Goal: Information Seeking & Learning: Learn about a topic

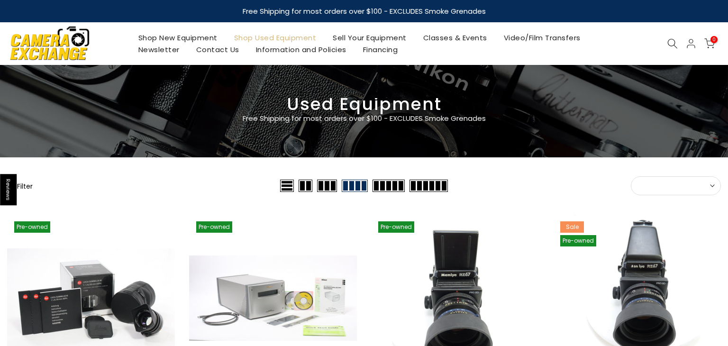
click at [669, 177] on button "Sort" at bounding box center [676, 185] width 90 height 19
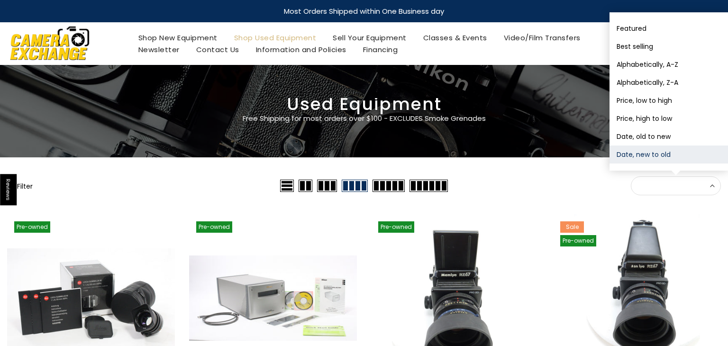
click at [672, 155] on button "Date, new to old" at bounding box center [668, 154] width 118 height 18
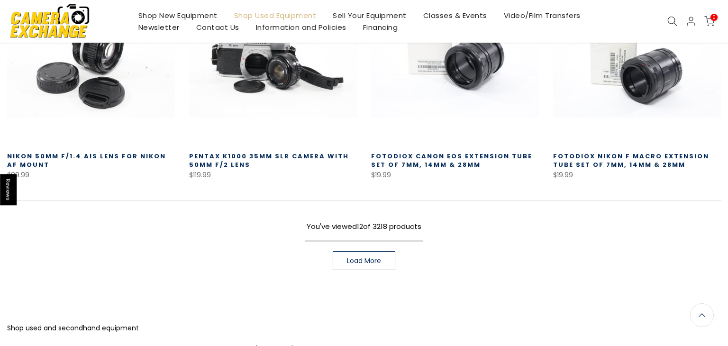
scroll to position [674, 0]
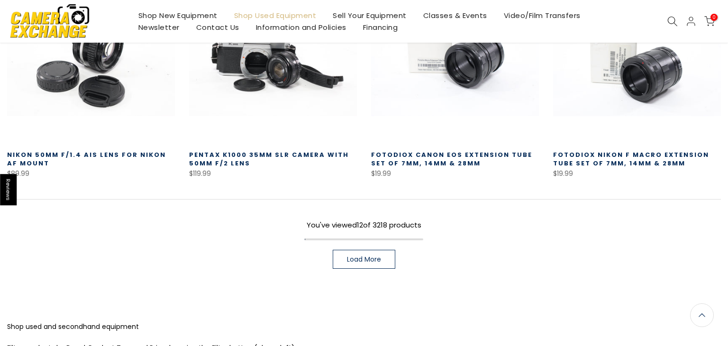
click at [385, 262] on link "Load More" at bounding box center [364, 259] width 63 height 19
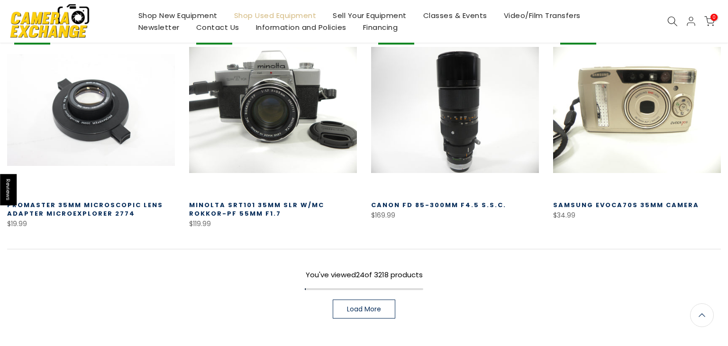
scroll to position [1287, 0]
click at [387, 299] on link "Load More" at bounding box center [364, 308] width 63 height 19
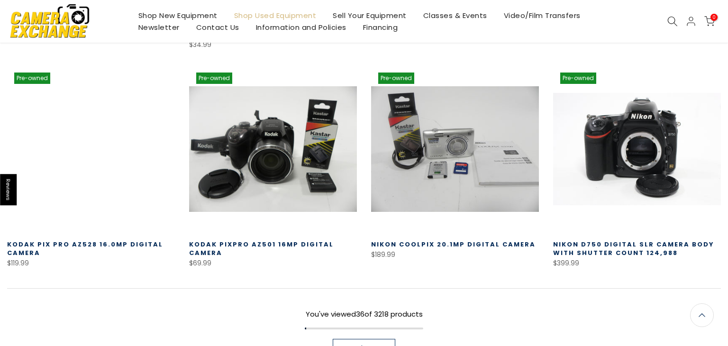
scroll to position [1913, 0]
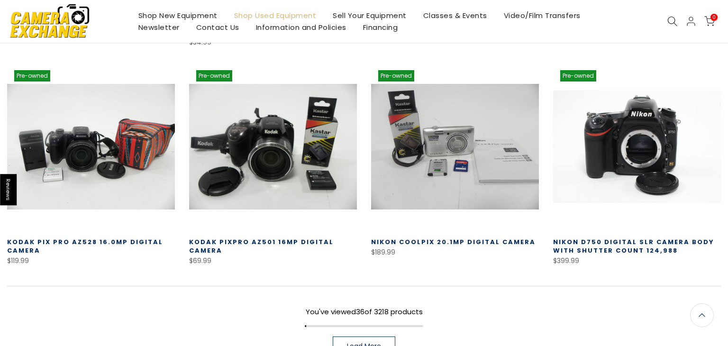
click at [360, 343] on span "Load More" at bounding box center [364, 346] width 34 height 7
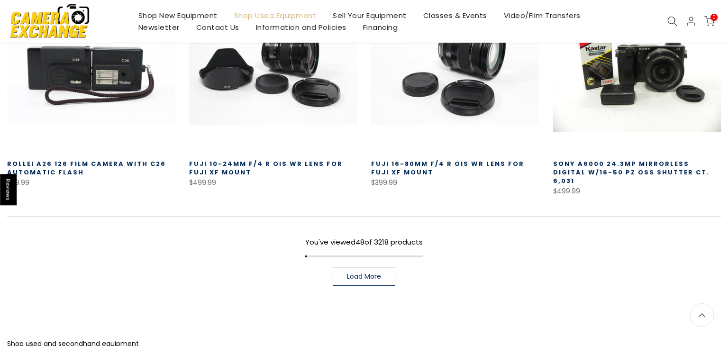
scroll to position [2644, 0]
click at [334, 267] on link "Load More" at bounding box center [364, 276] width 63 height 19
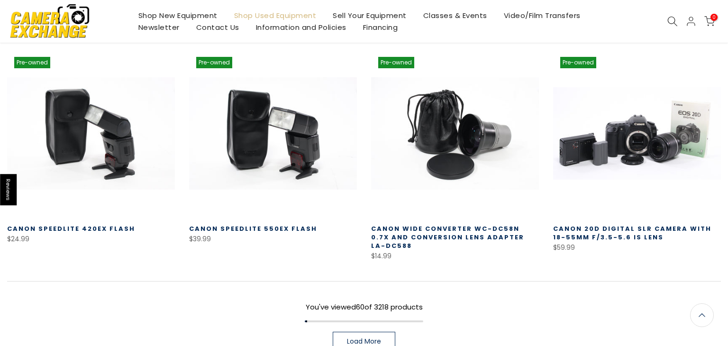
scroll to position [3251, 0]
